Goal: Transaction & Acquisition: Purchase product/service

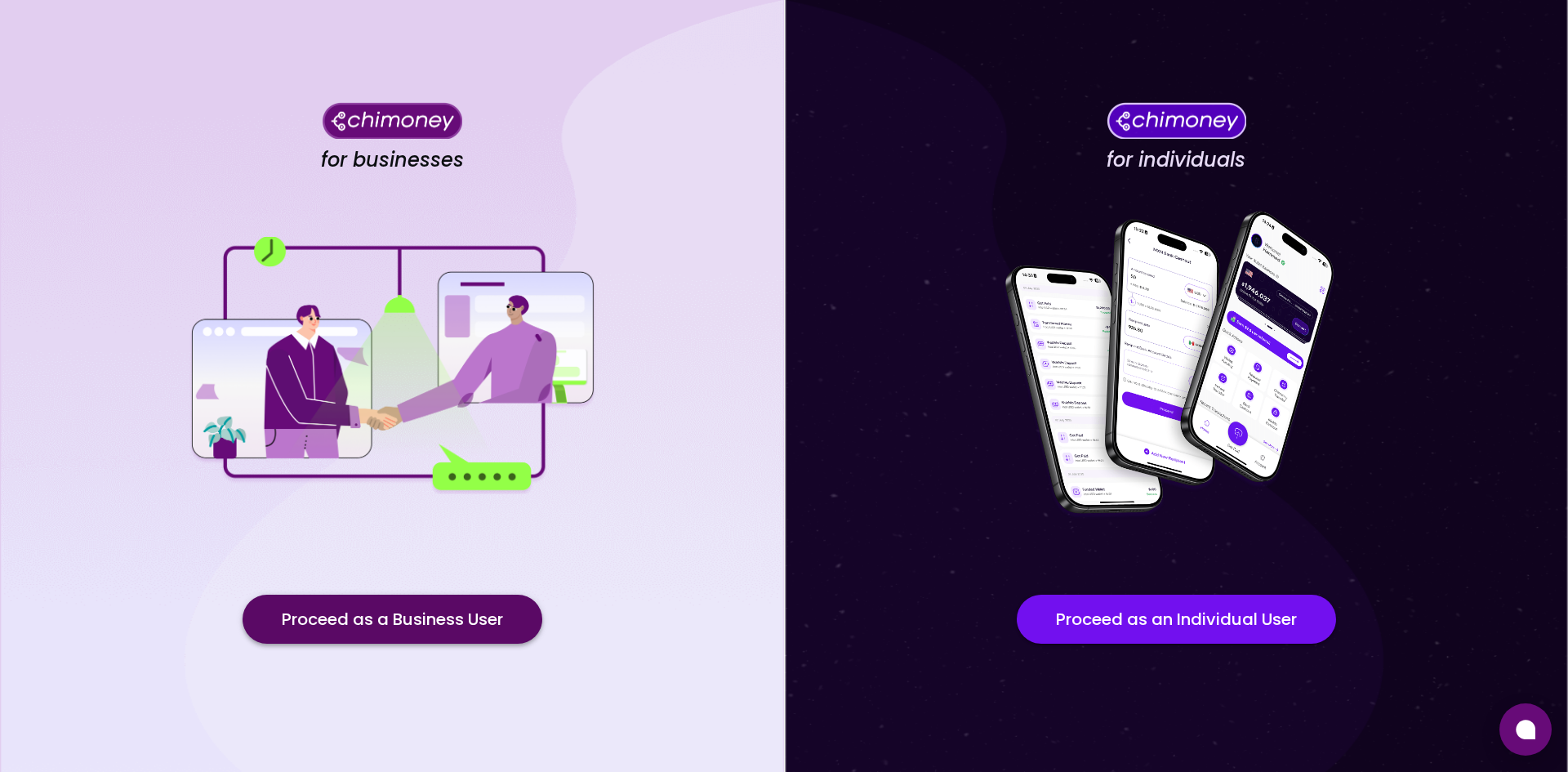
click at [455, 623] on button "Proceed as a Business User" at bounding box center [393, 618] width 300 height 49
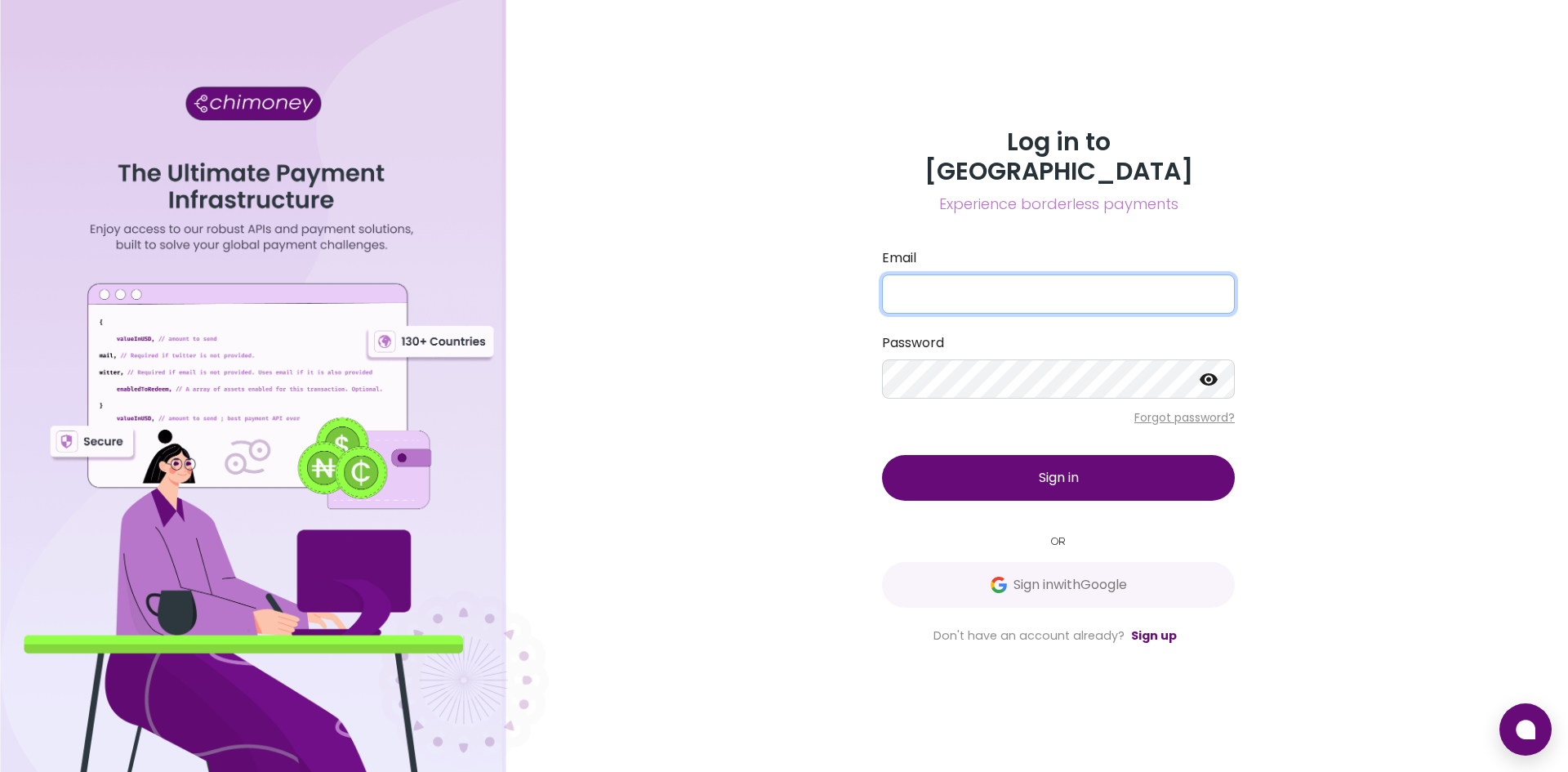
type input "[EMAIL_ADDRESS][DOMAIN_NAME]"
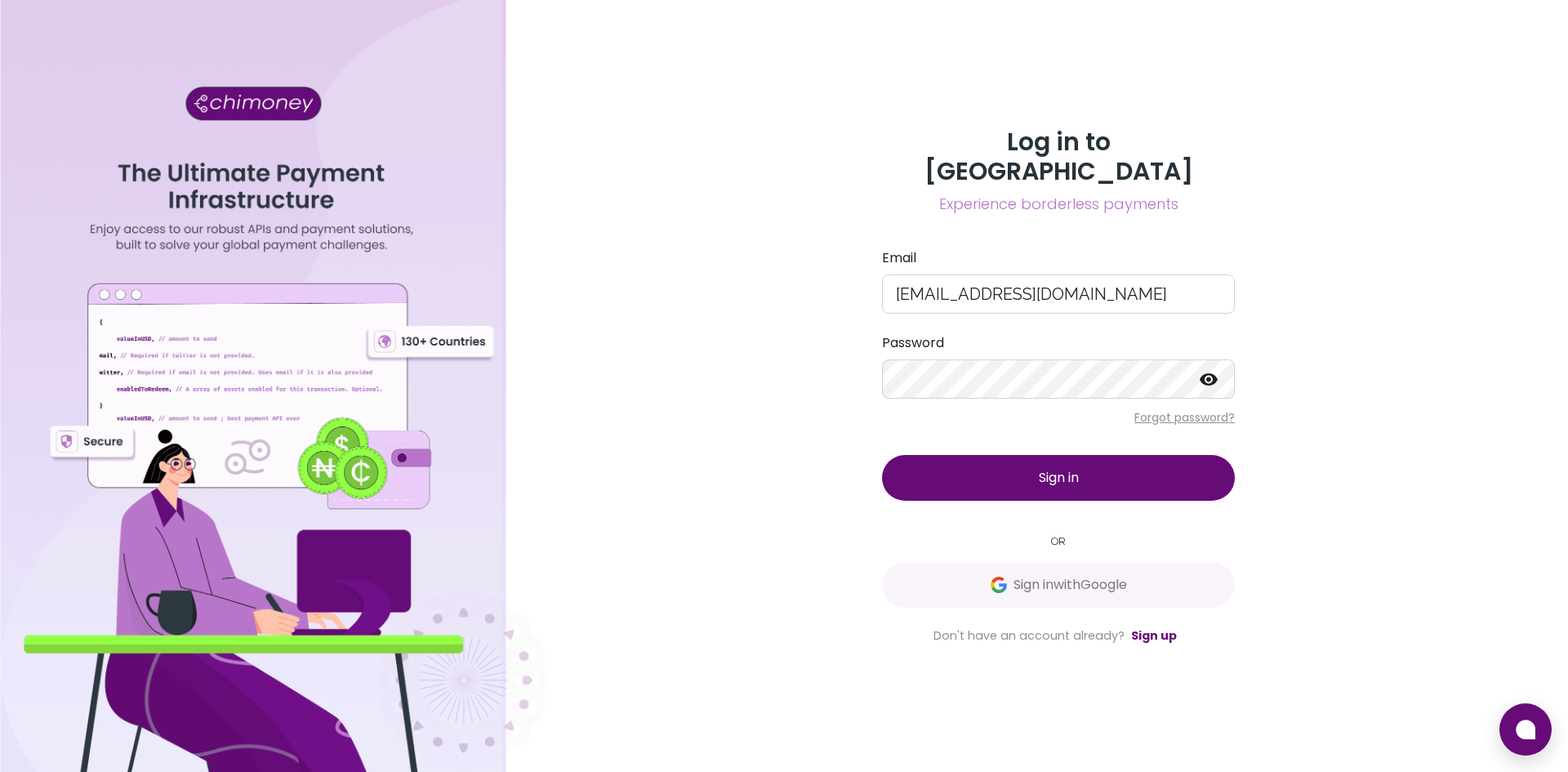
click at [1035, 465] on button "Sign in" at bounding box center [1058, 478] width 352 height 46
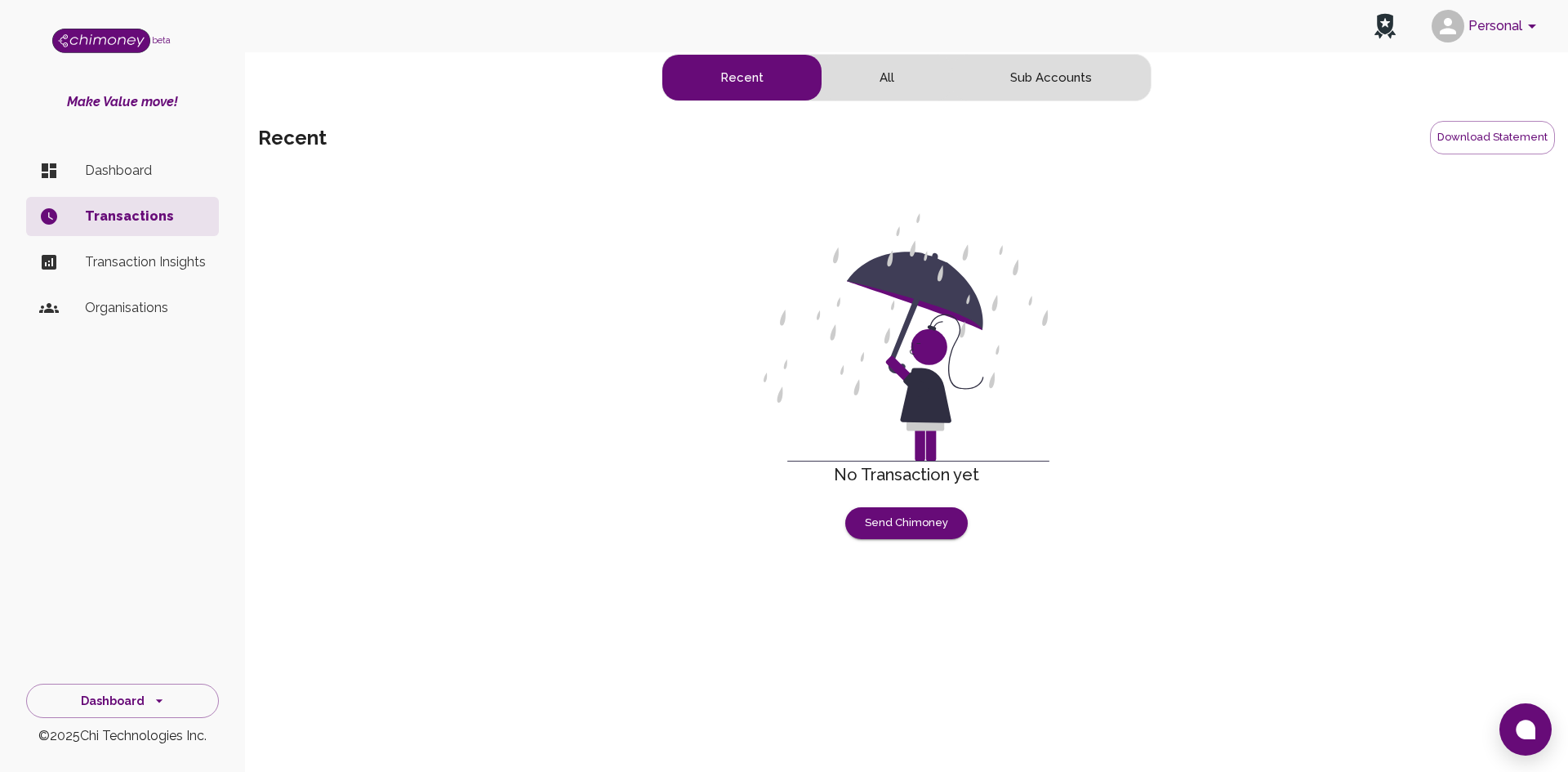
click at [1502, 26] on button "Personal" at bounding box center [1487, 26] width 123 height 42
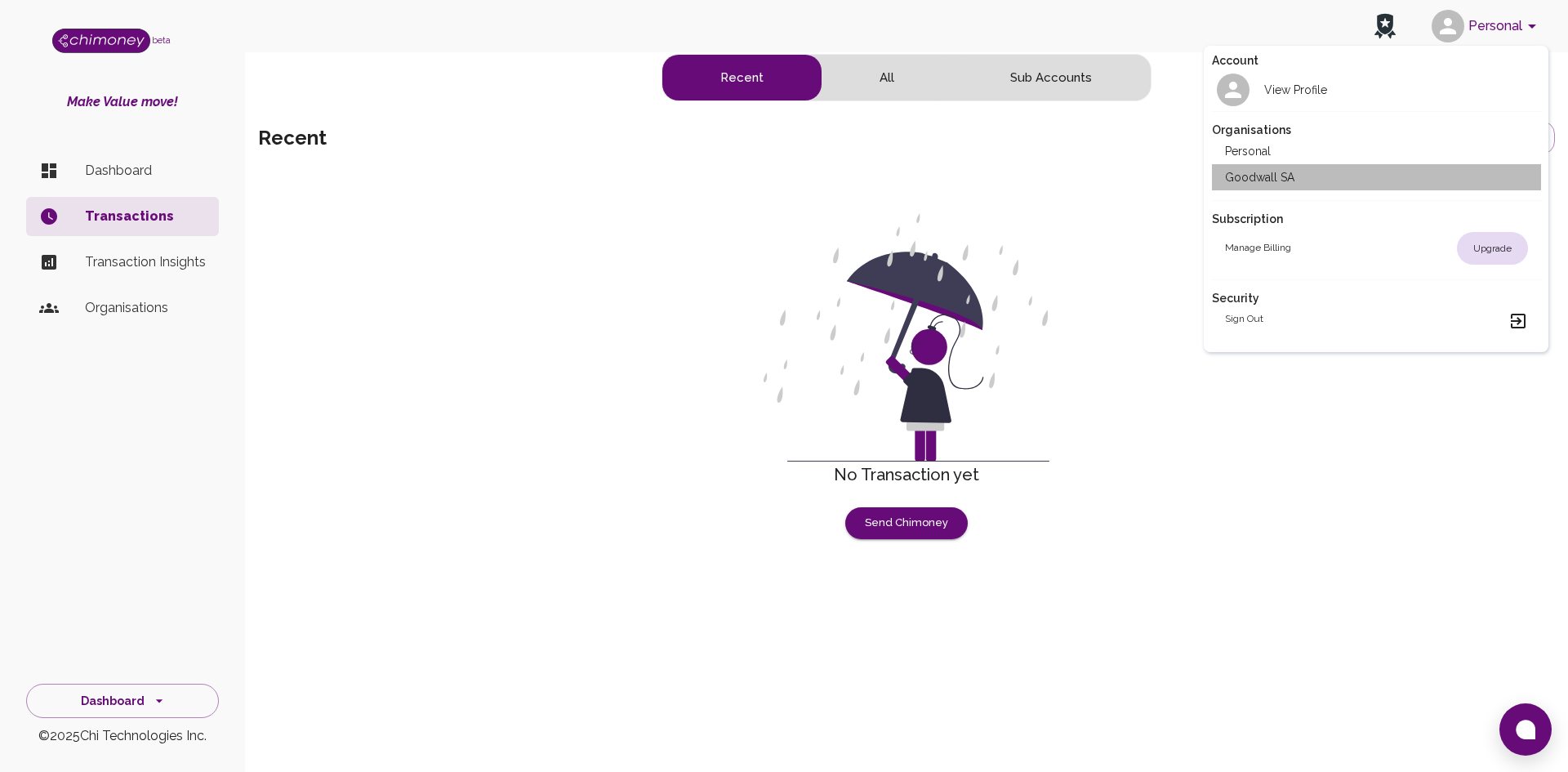
click at [1268, 168] on li "Goodwall SA" at bounding box center [1377, 177] width 329 height 26
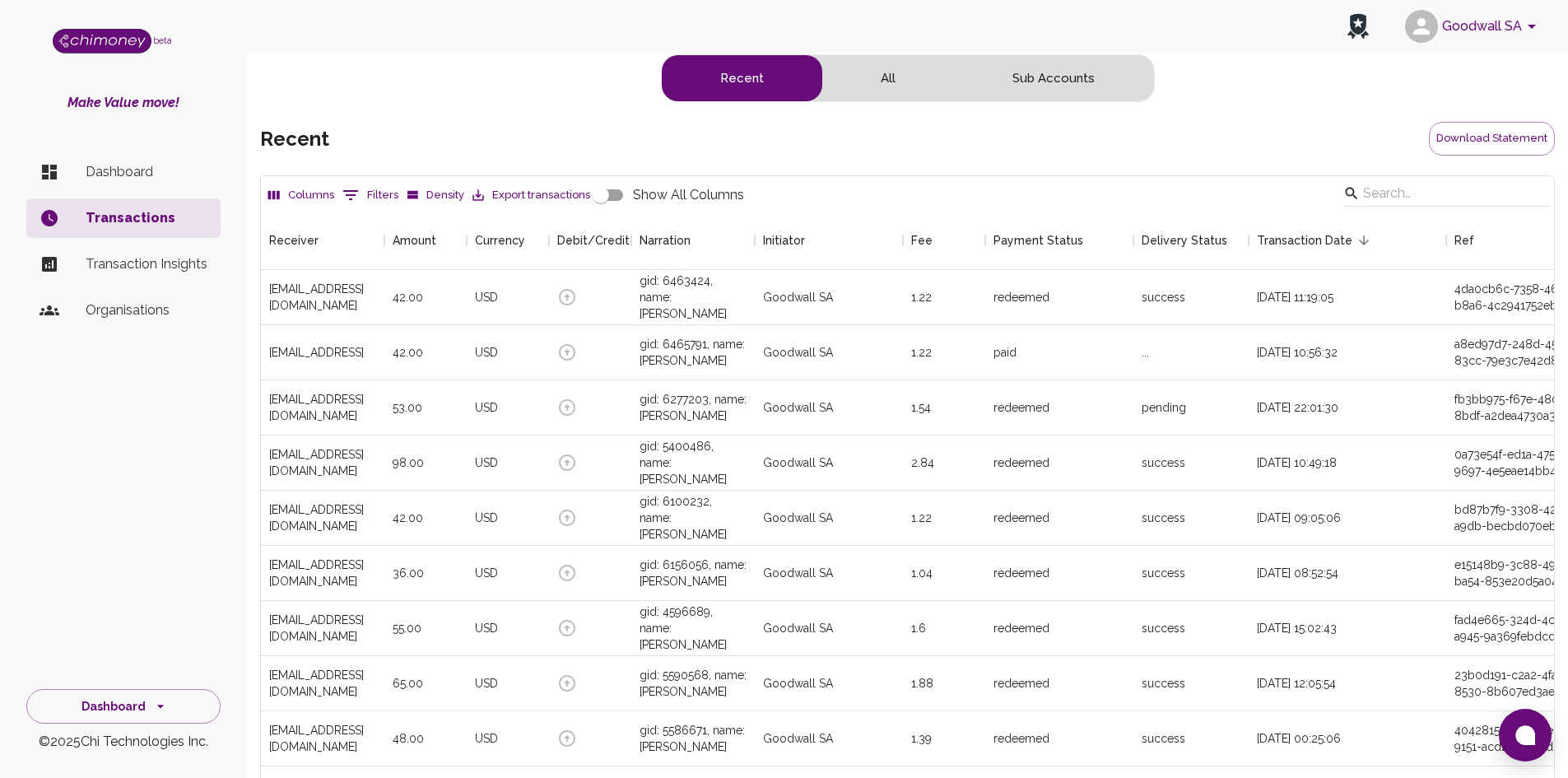
click at [137, 174] on p "Dashboard" at bounding box center [146, 172] width 121 height 19
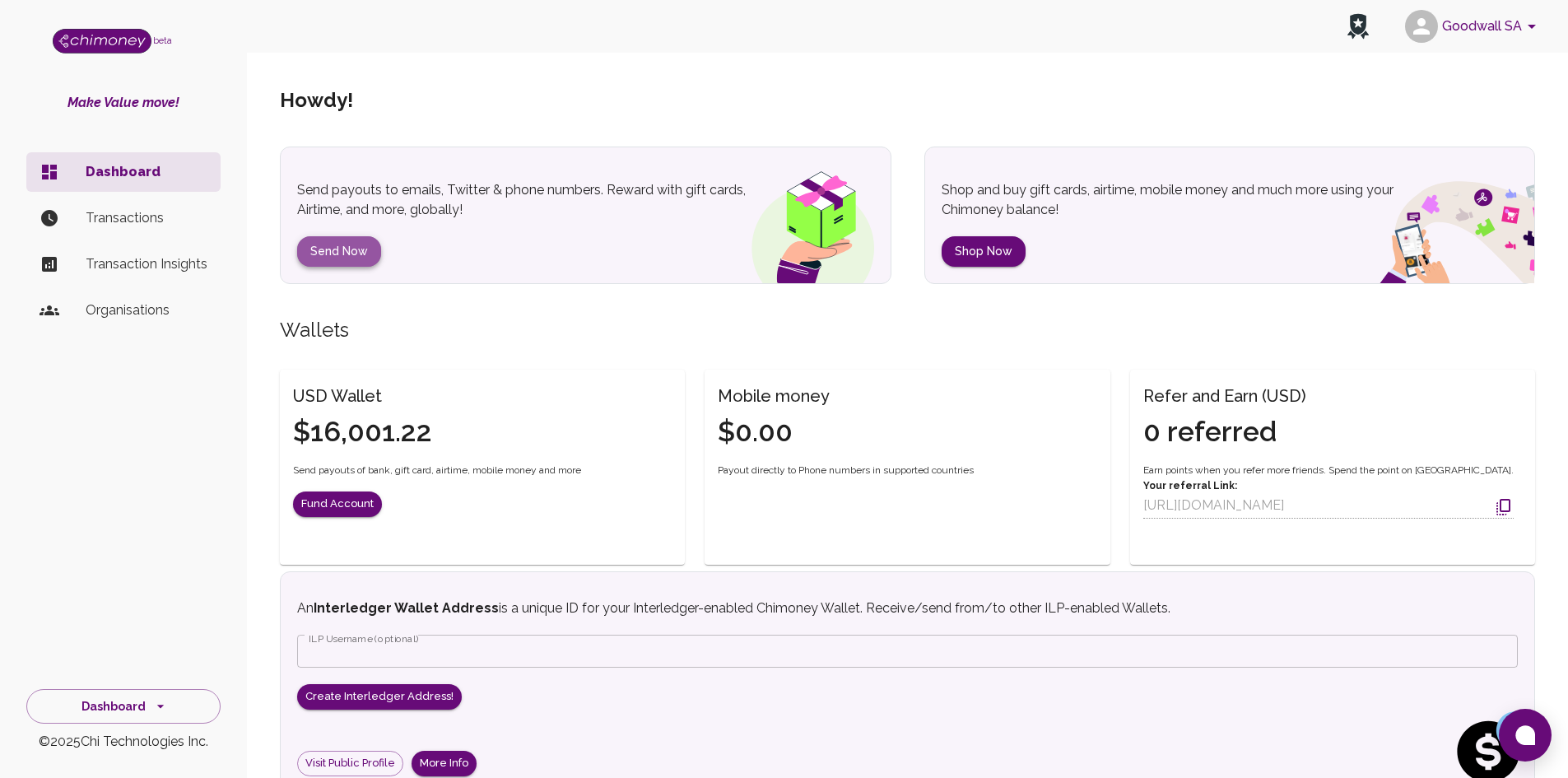
click at [326, 249] on button "Send Now" at bounding box center [338, 251] width 84 height 31
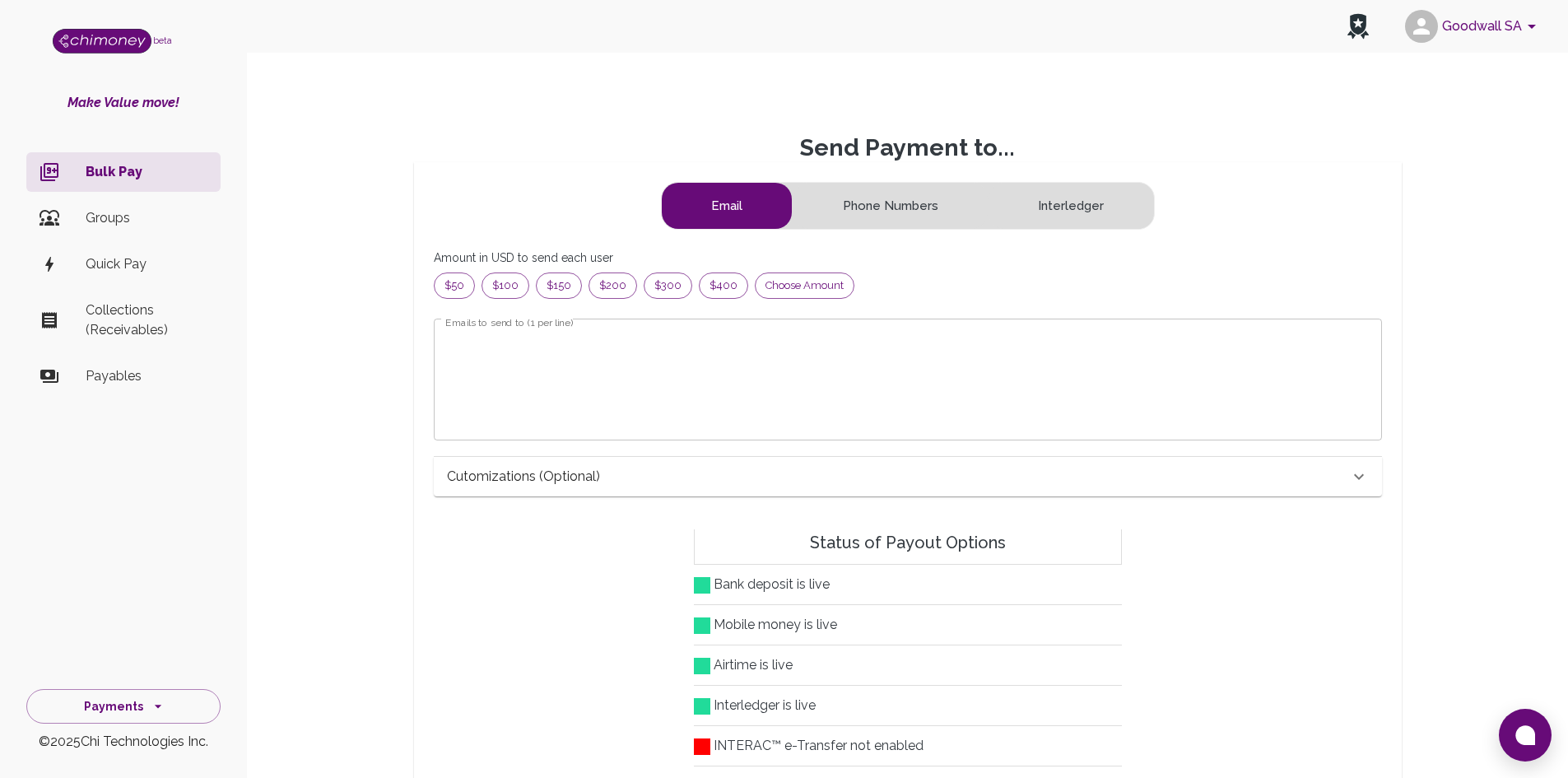
scroll to position [199, 908]
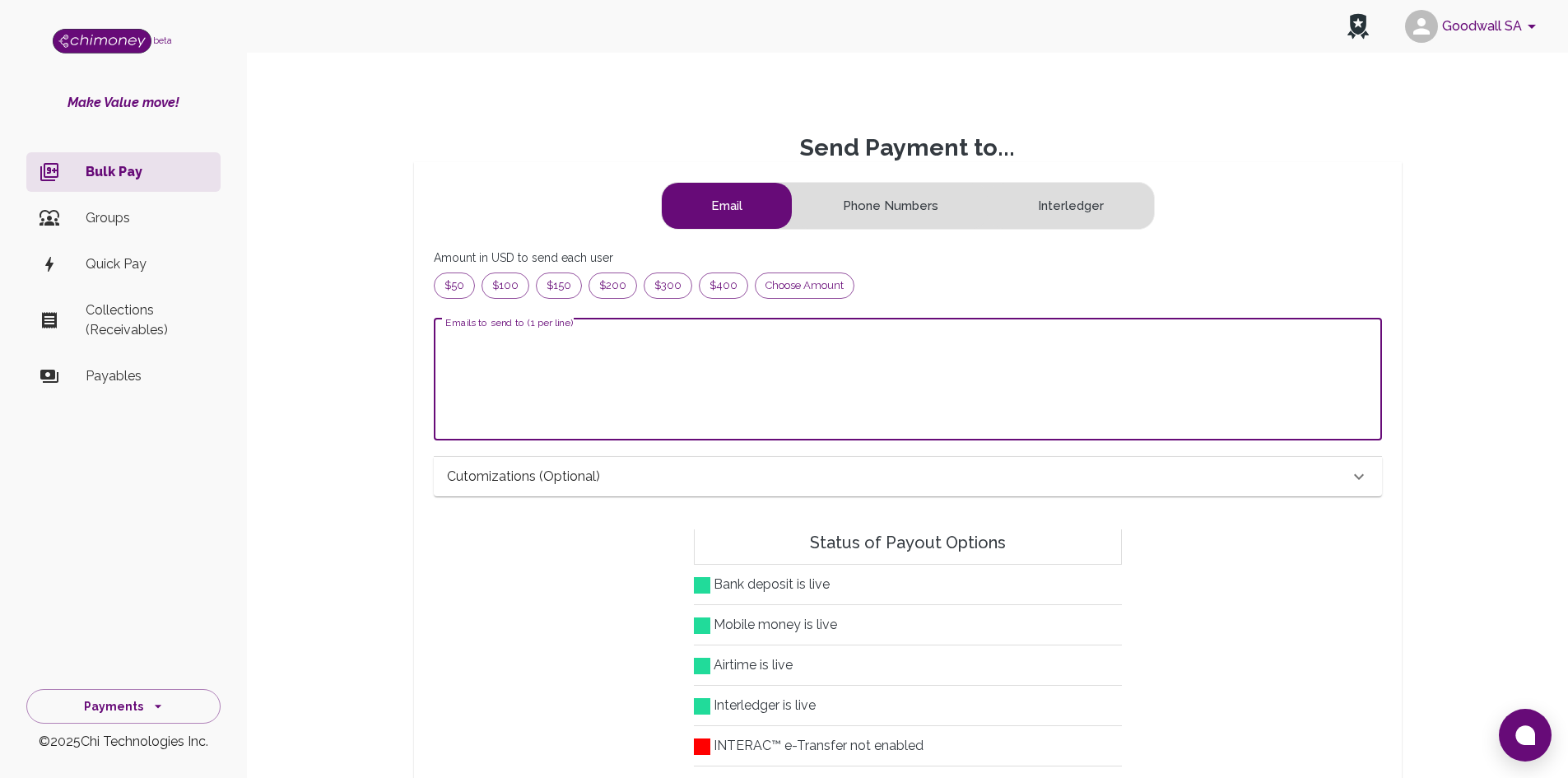
click at [581, 349] on textarea "Emails to send to (1 per line)" at bounding box center [908, 379] width 925 height 95
paste textarea "[EMAIL_ADDRESS][DOMAIN_NAME] [PERSON_NAME][EMAIL_ADDRESS][DOMAIN_NAME] [EMAIL_A…"
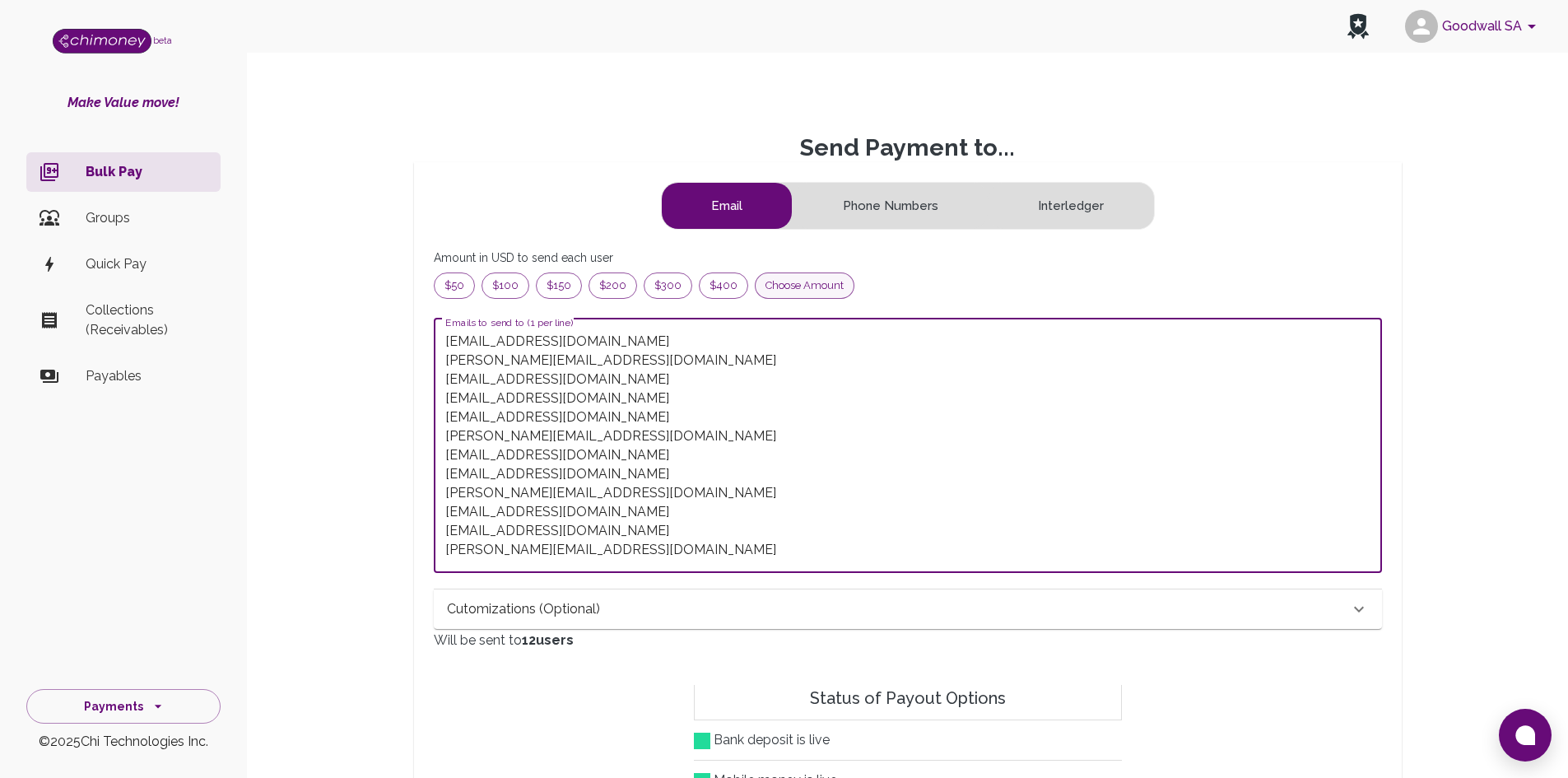
type textarea "[EMAIL_ADDRESS][DOMAIN_NAME] [PERSON_NAME][EMAIL_ADDRESS][DOMAIN_NAME] [EMAIL_A…"
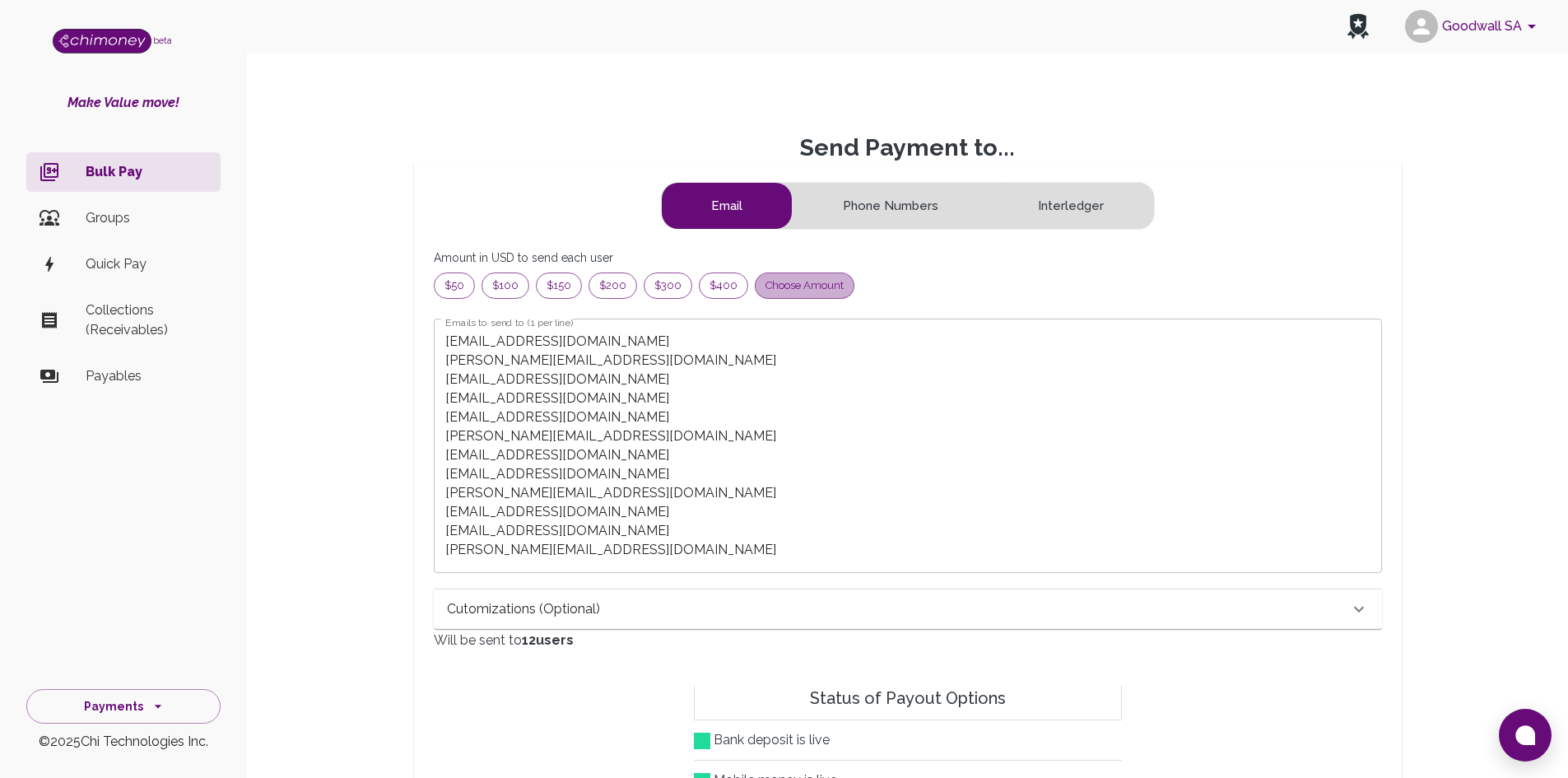
click at [776, 288] on span "Choose amount" at bounding box center [805, 286] width 98 height 17
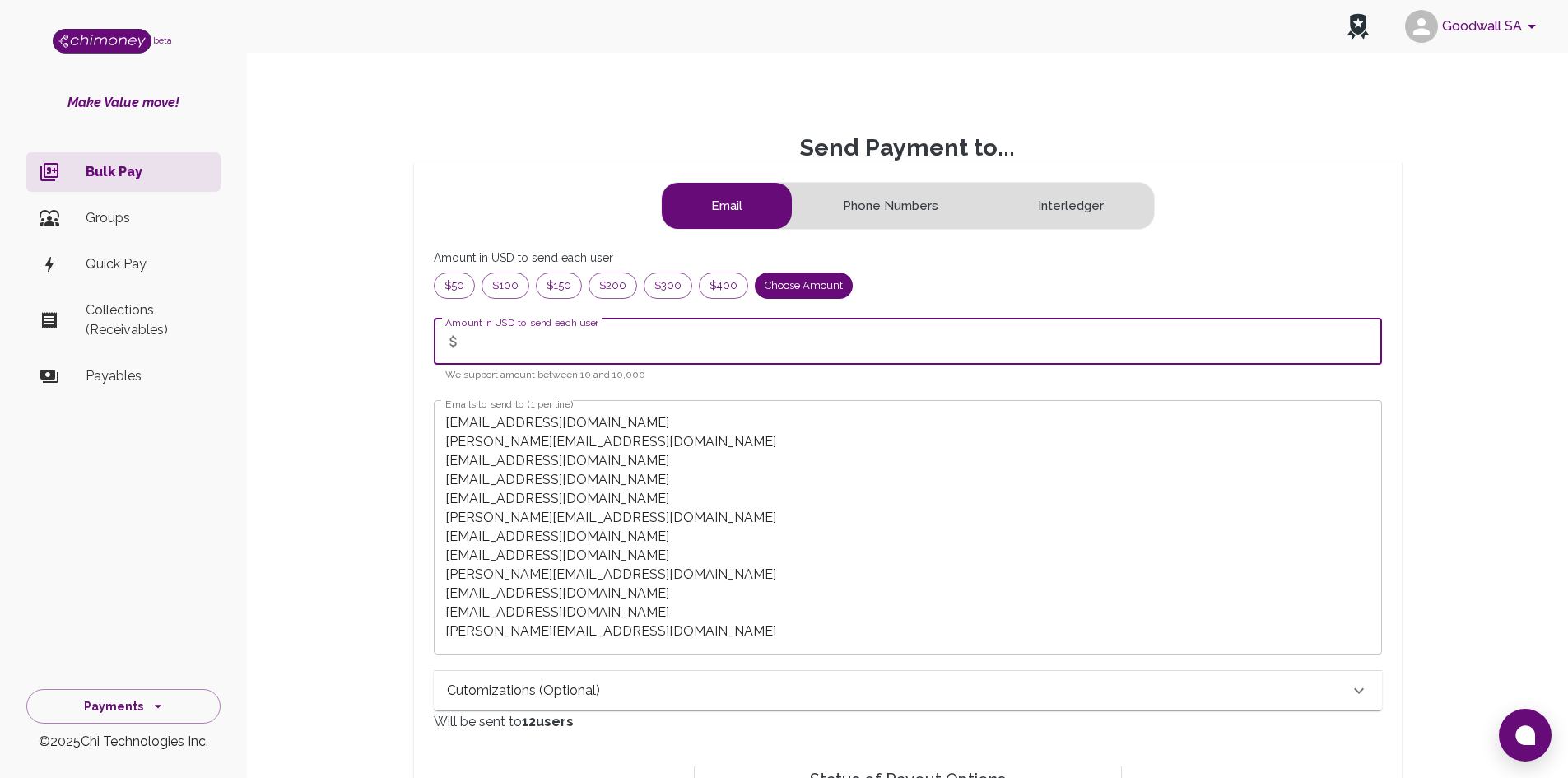
click at [567, 349] on input "Amount in USD to send each user" at bounding box center [924, 342] width 913 height 46
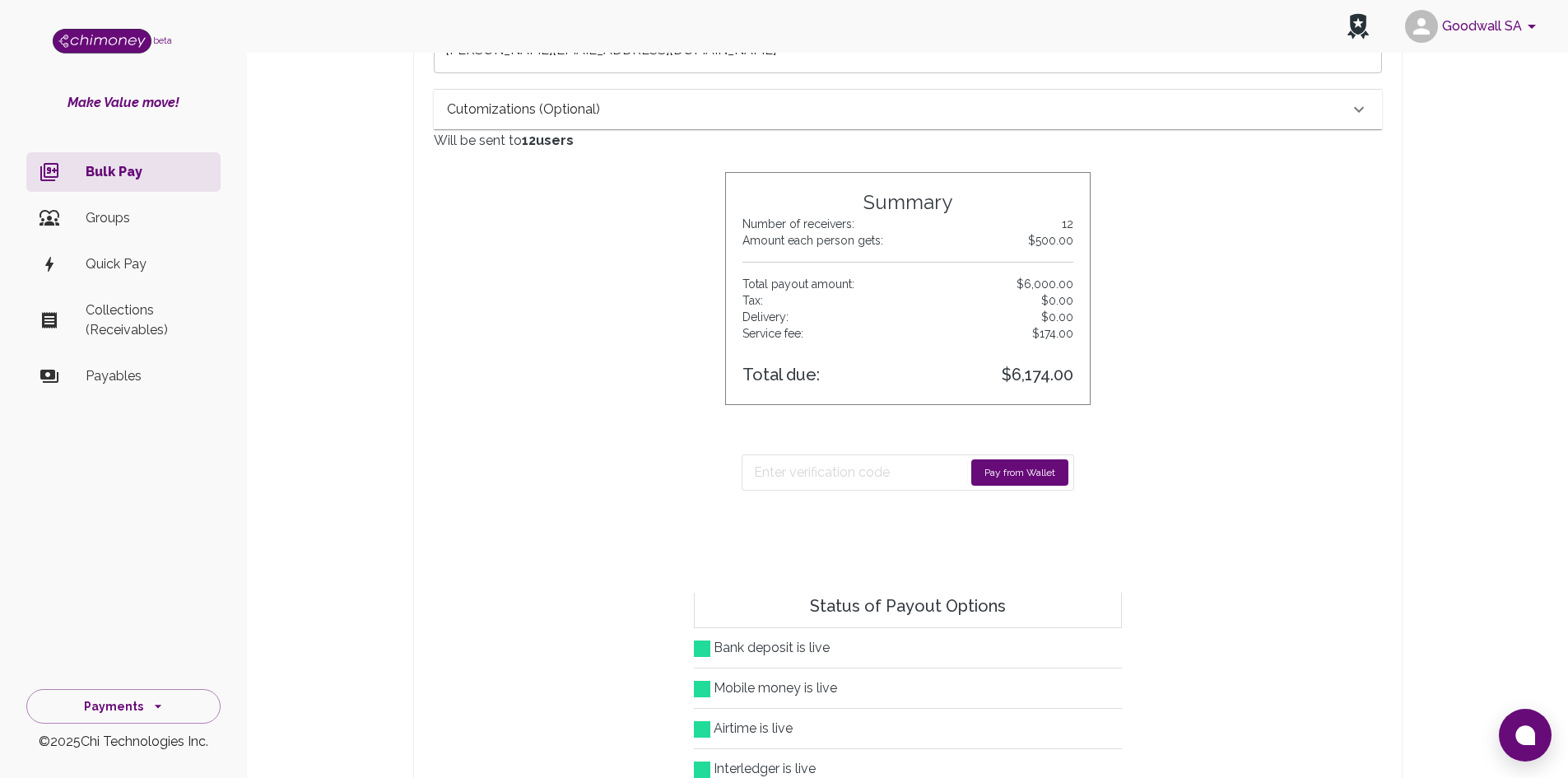
scroll to position [576, 0]
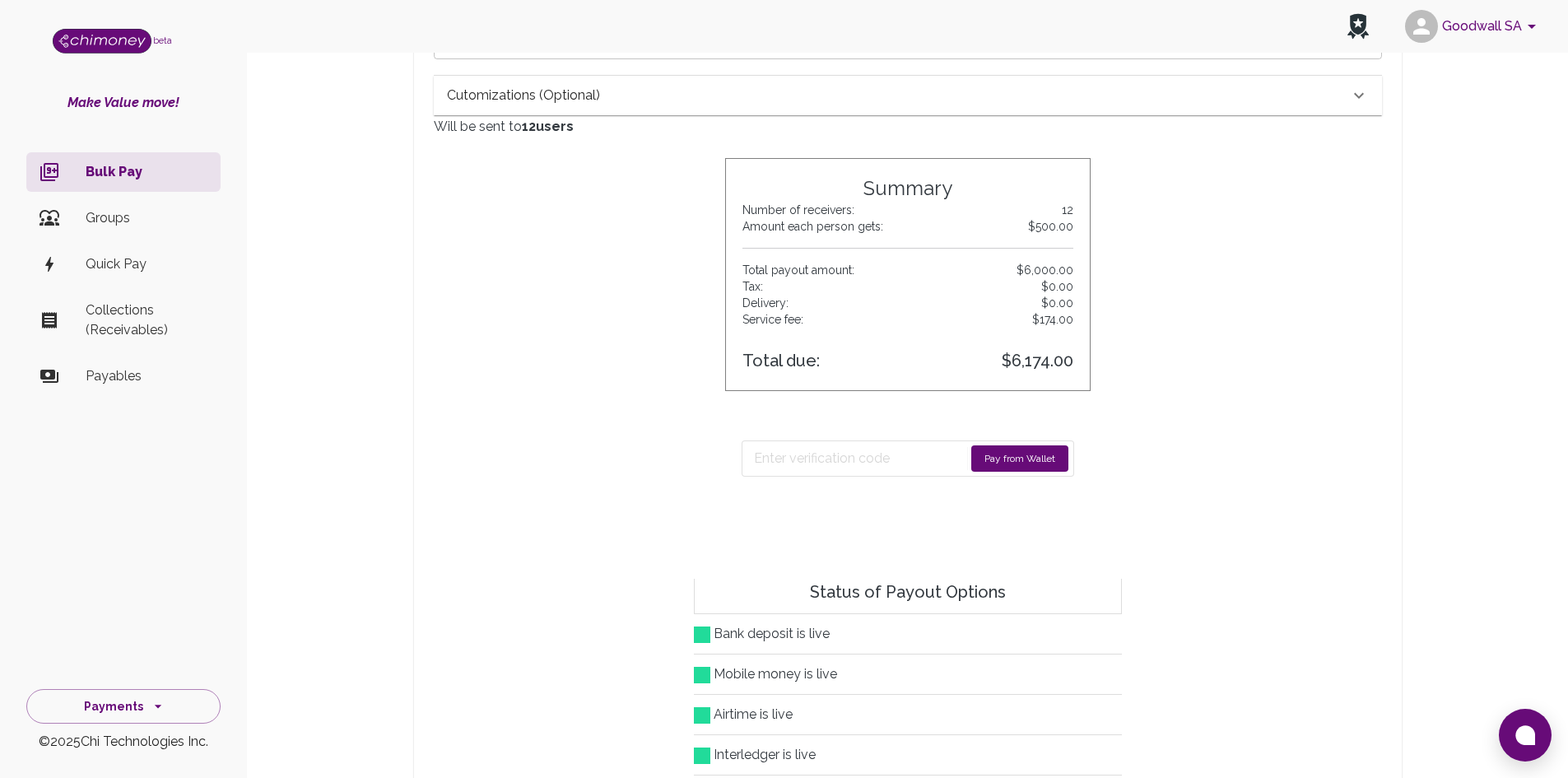
type input "500"
click at [569, 95] on p "Cutomizations (optional)" at bounding box center [523, 95] width 153 height 19
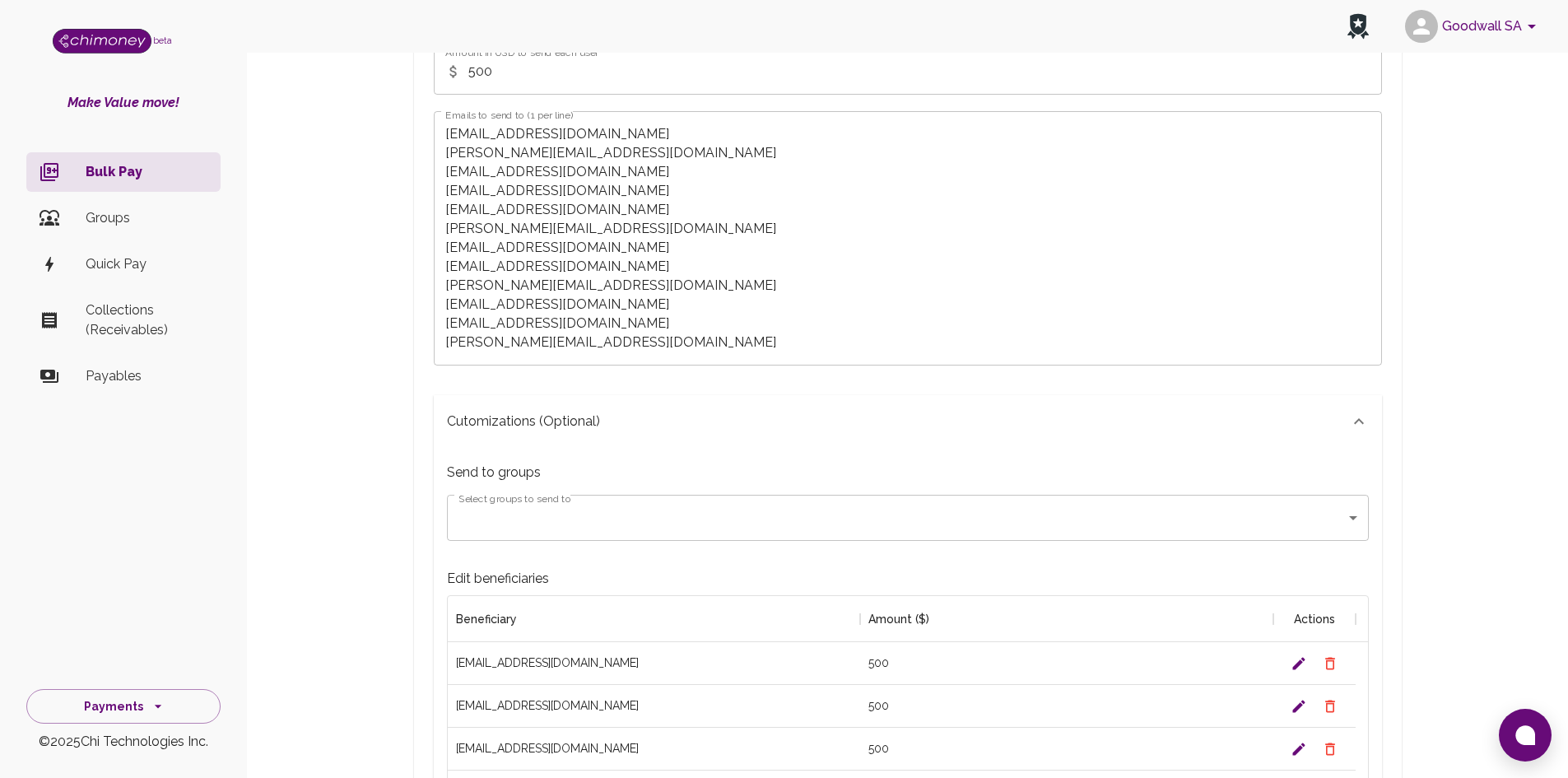
scroll to position [741, 0]
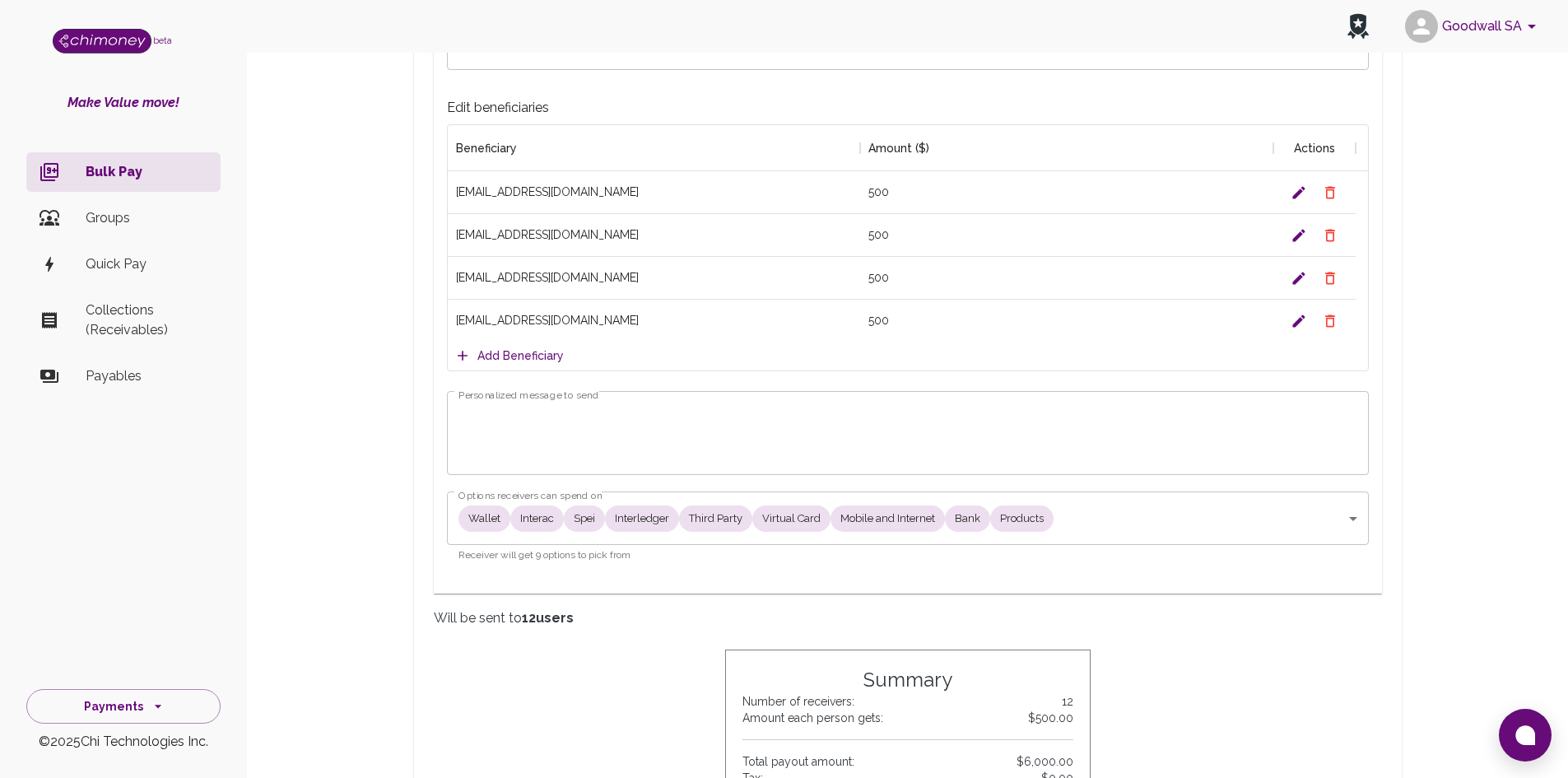
click at [514, 435] on textarea "Personalized message to send" at bounding box center [907, 433] width 899 height 57
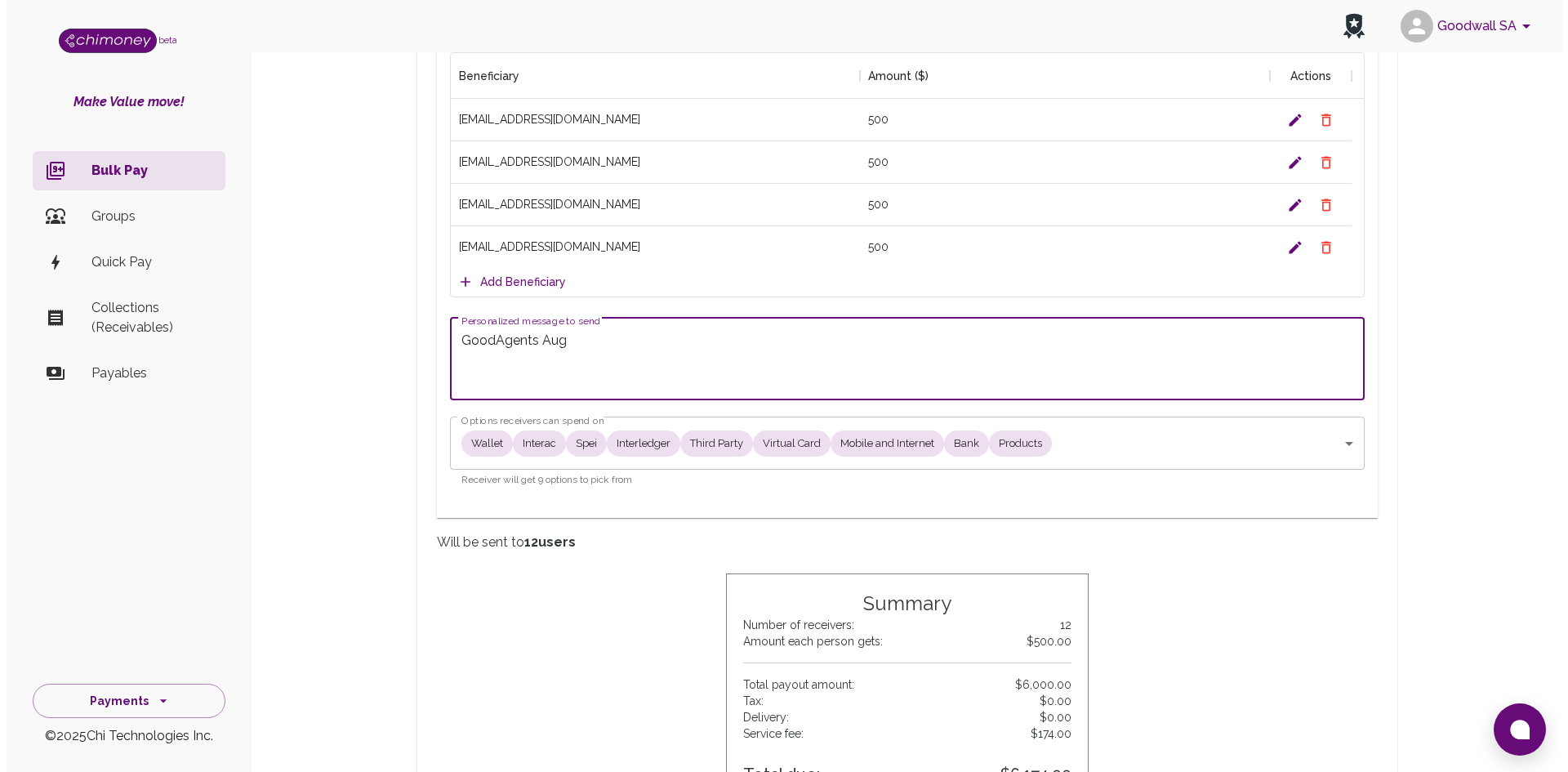
scroll to position [1144, 0]
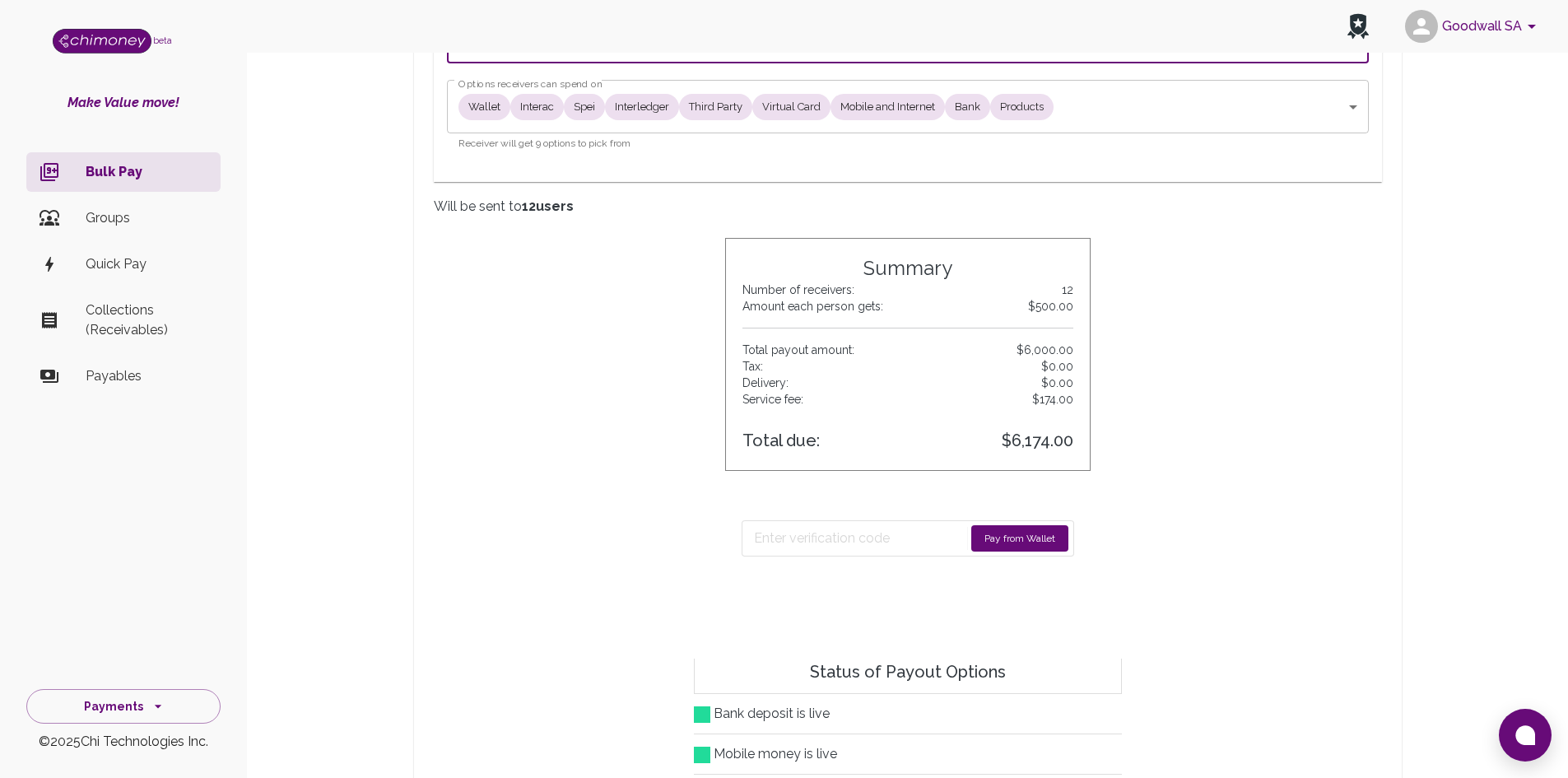
type textarea "GoodAgents Aug"
click at [1020, 537] on button "Pay from Wallet" at bounding box center [1019, 538] width 97 height 26
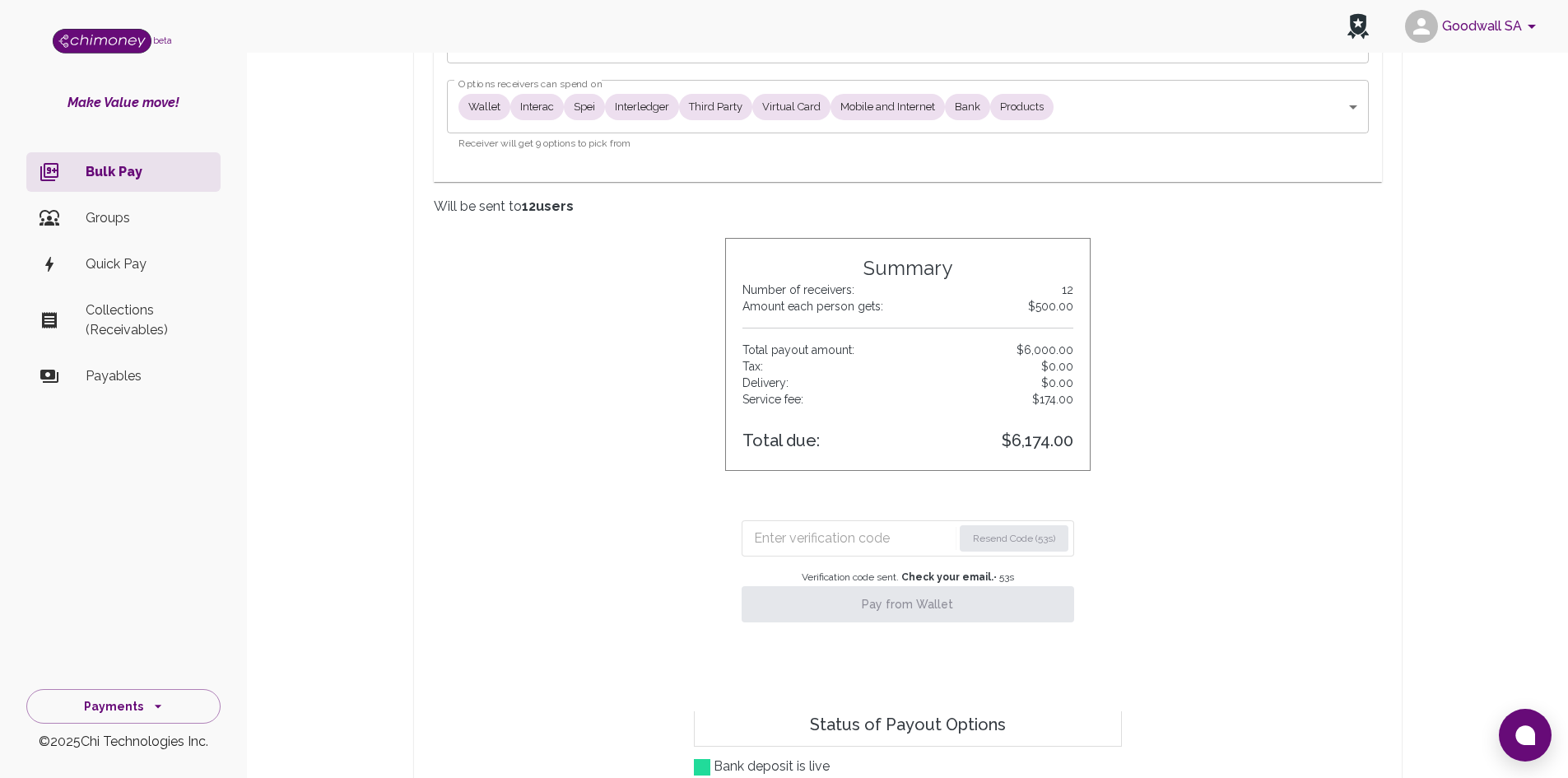
click at [807, 539] on input "Enter verification code" at bounding box center [853, 538] width 198 height 26
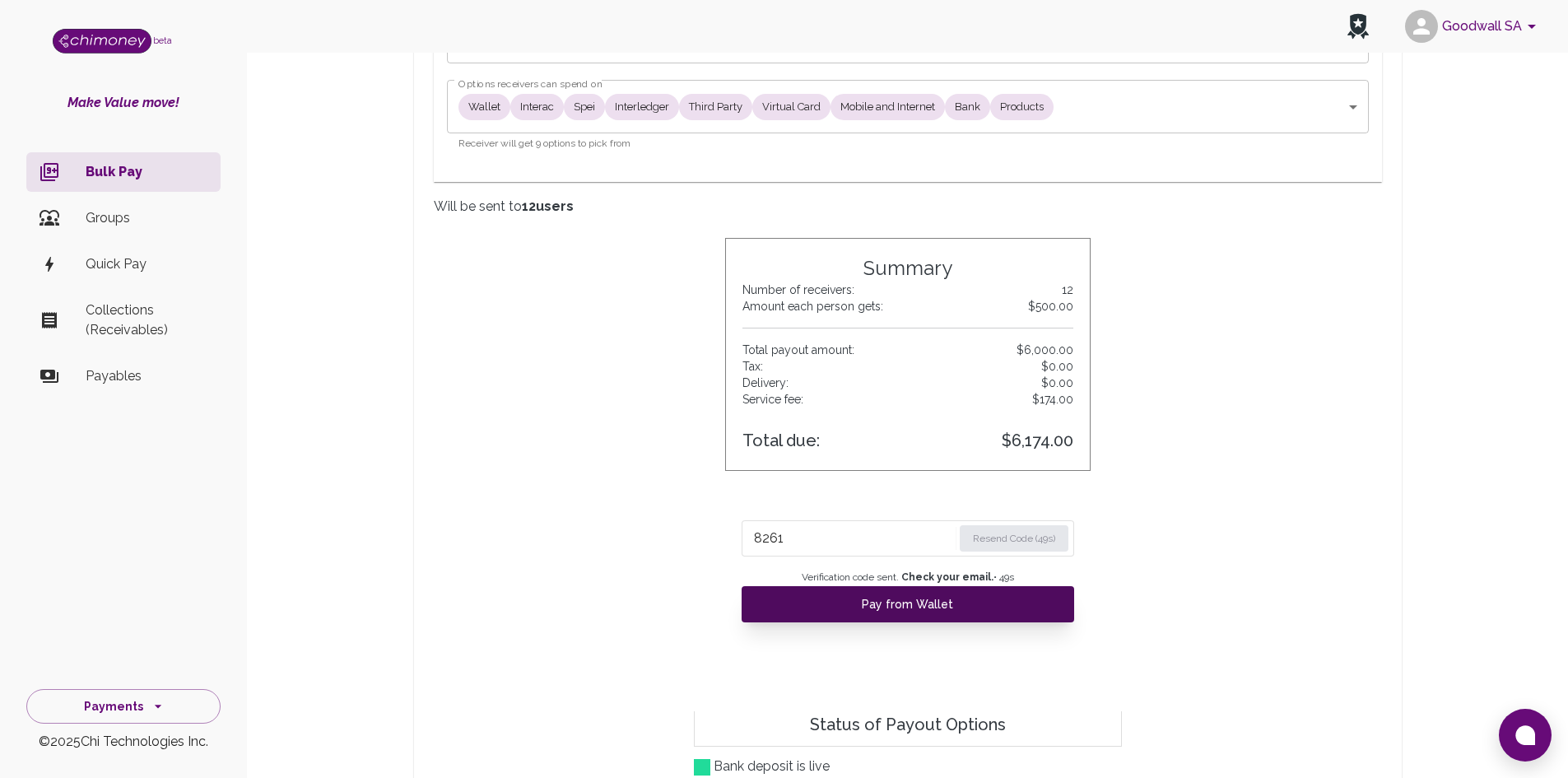
type input "8261"
click at [870, 601] on button "Pay from Wallet" at bounding box center [908, 604] width 333 height 36
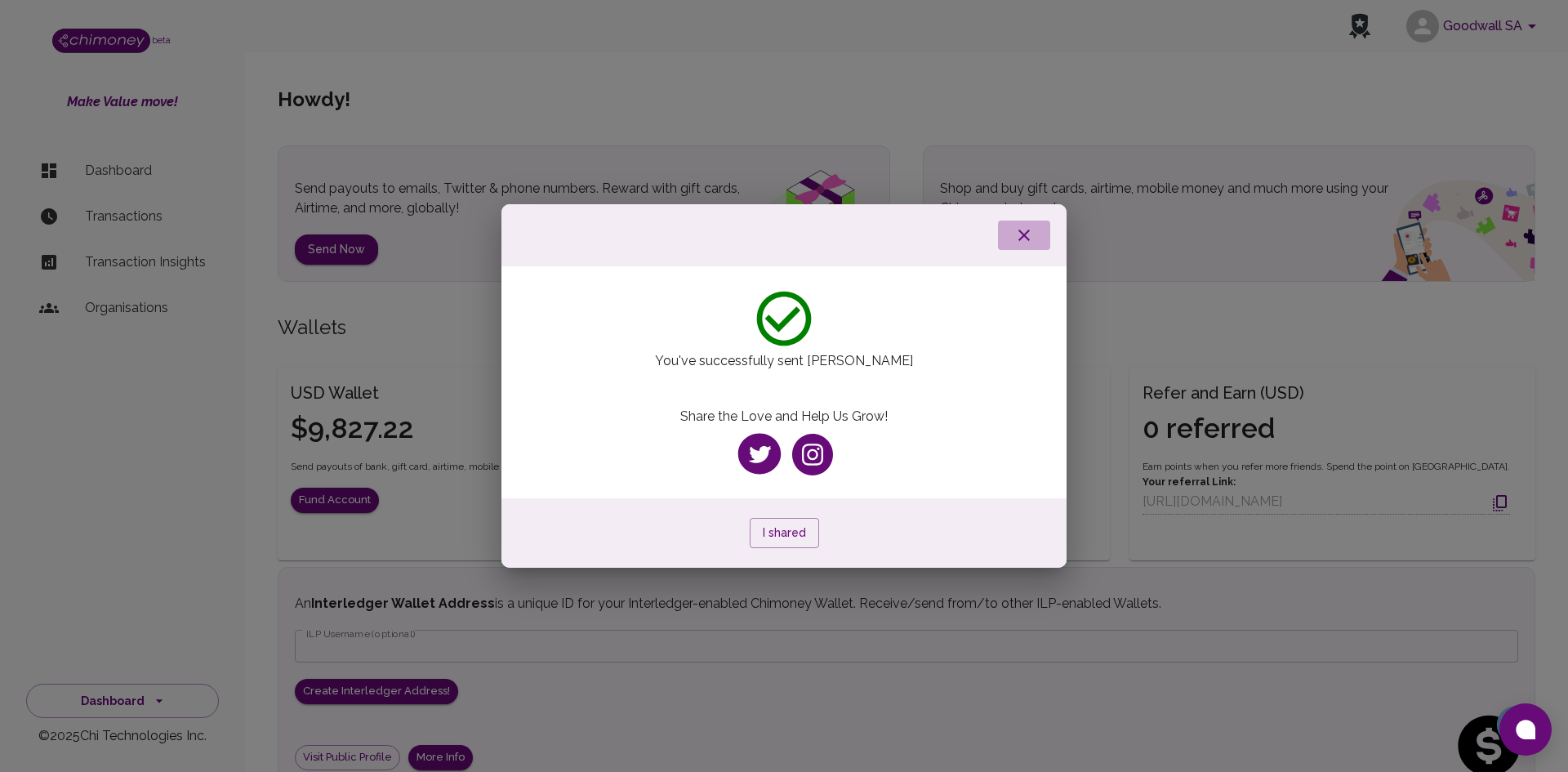
click at [1020, 235] on icon "button" at bounding box center [1023, 235] width 19 height 19
